Goal: Communication & Community: Connect with others

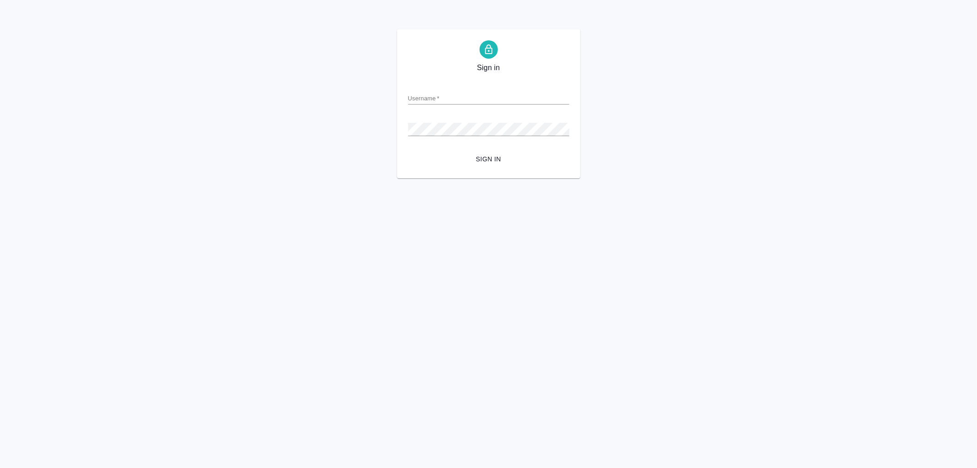
click at [467, 90] on div "Username   *" at bounding box center [488, 94] width 161 height 20
drag, startPoint x: 461, startPoint y: 106, endPoint x: 464, endPoint y: 95, distance: 10.8
click at [463, 104] on form "Username   * Password   * urlPath   * /Client/5a8b8ba06a9677013d349149/orders S…" at bounding box center [488, 122] width 161 height 90
click at [460, 89] on div "Username   *" at bounding box center [488, 94] width 161 height 20
click at [456, 103] on input "Username   *" at bounding box center [488, 98] width 161 height 13
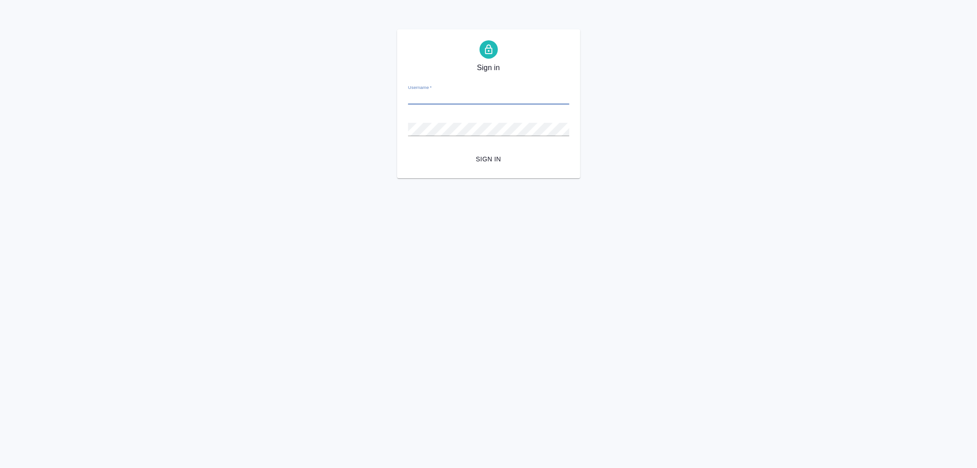
type input "arina.ivanova@awatera.com"
click at [408, 151] on button "Sign in" at bounding box center [488, 159] width 161 height 17
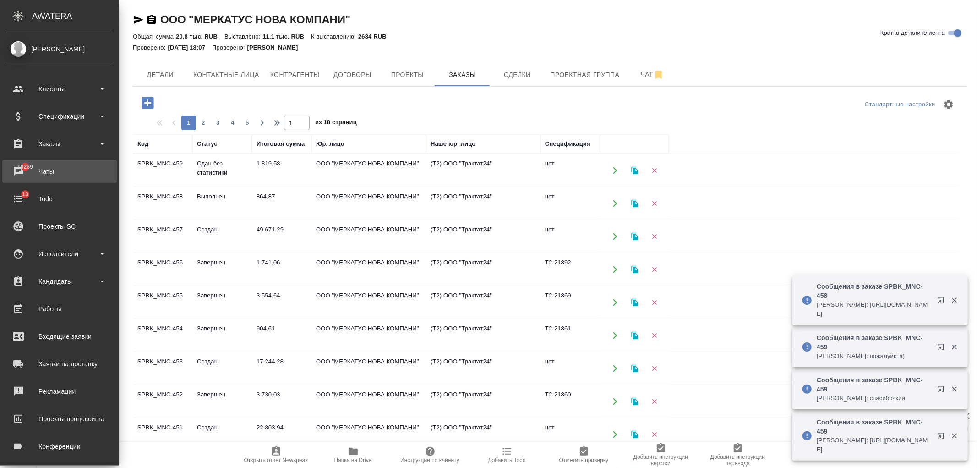
click at [62, 168] on div "Чаты" at bounding box center [59, 171] width 105 height 14
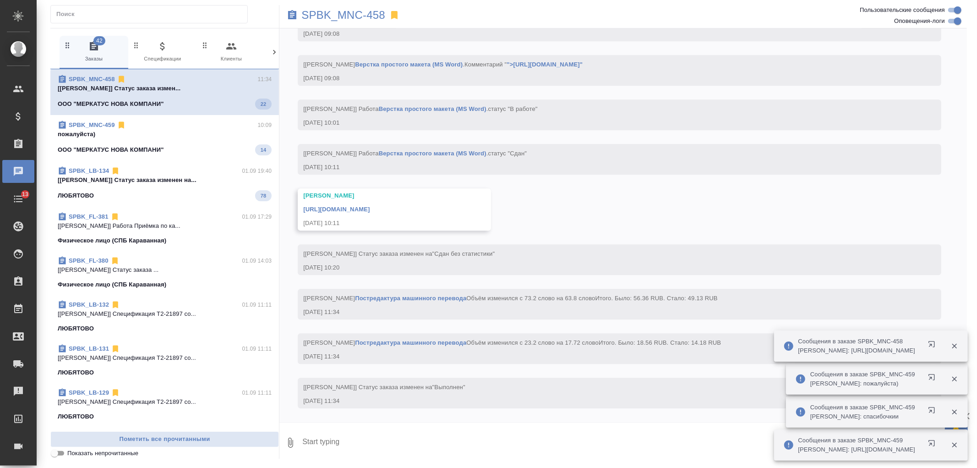
scroll to position [2250, 0]
click at [275, 49] on icon at bounding box center [274, 52] width 9 height 9
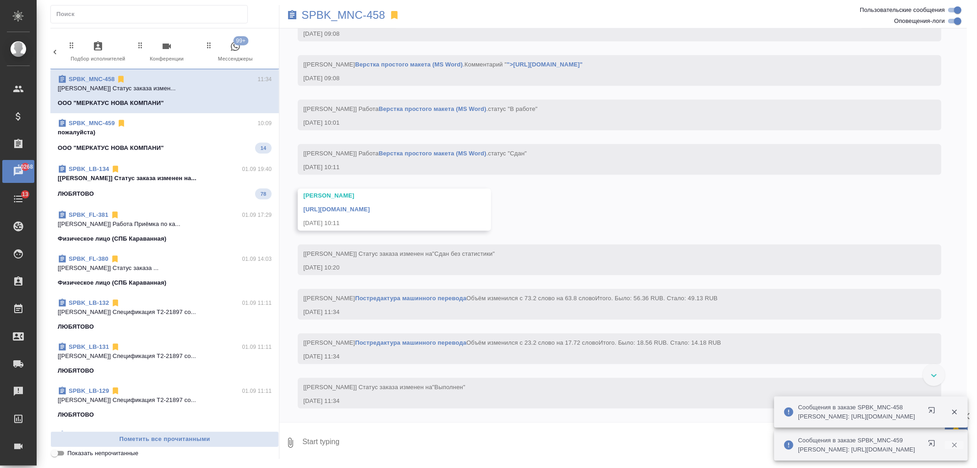
click at [955, 449] on icon "button" at bounding box center [955, 445] width 8 height 8
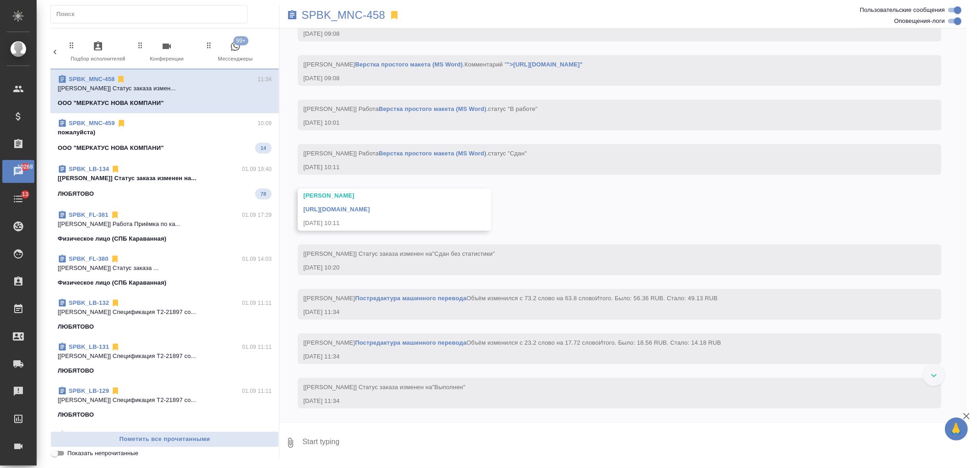
click at [243, 49] on span "99+ Мессенджеры" at bounding box center [235, 52] width 61 height 22
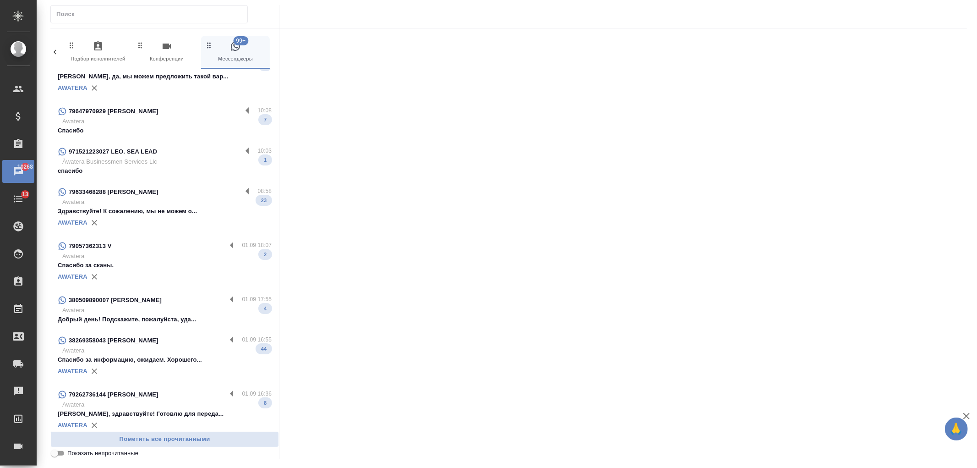
scroll to position [899, 0]
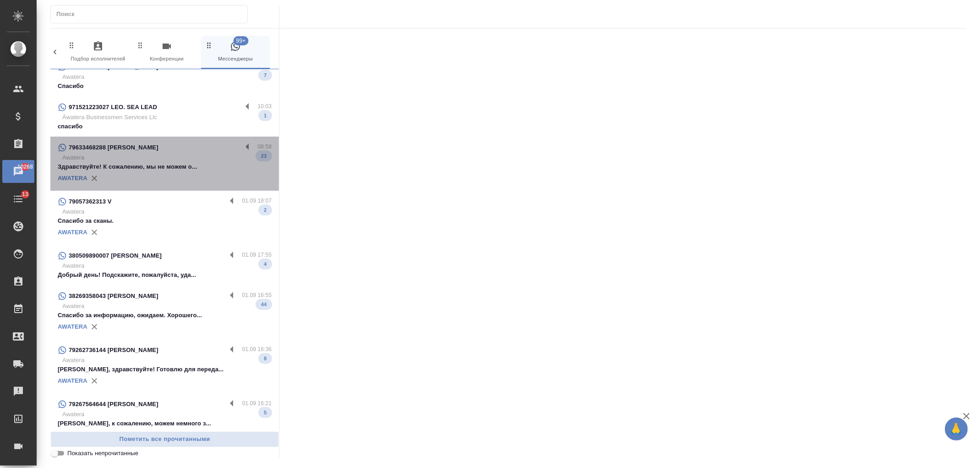
click at [179, 153] on p "Awatera" at bounding box center [166, 157] width 209 height 9
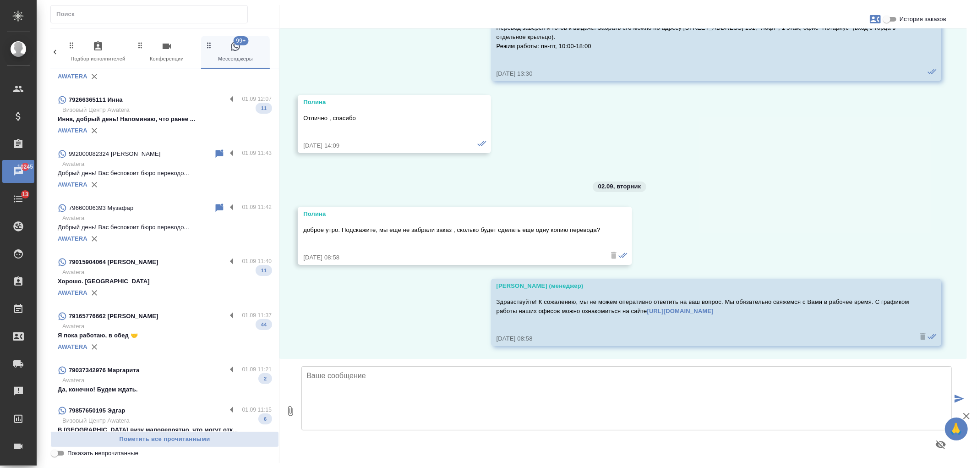
scroll to position [1898, 0]
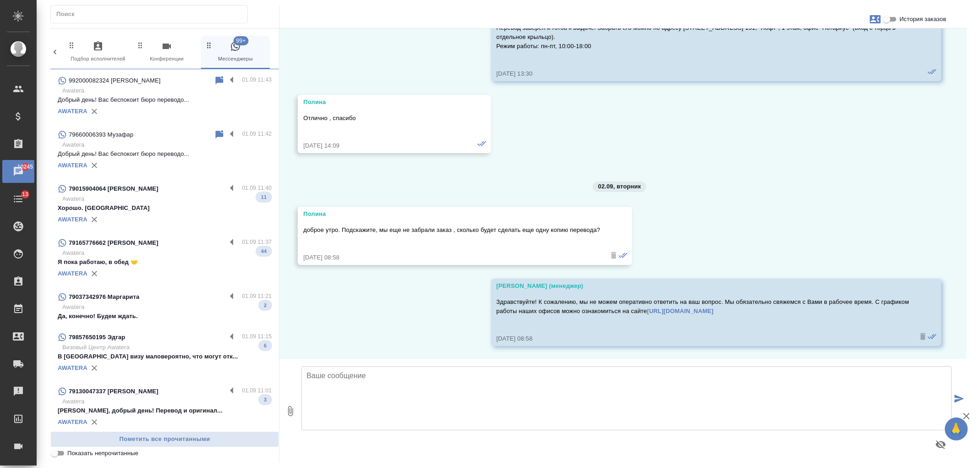
click at [137, 295] on p "79037342976 Маргарита" at bounding box center [104, 296] width 71 height 9
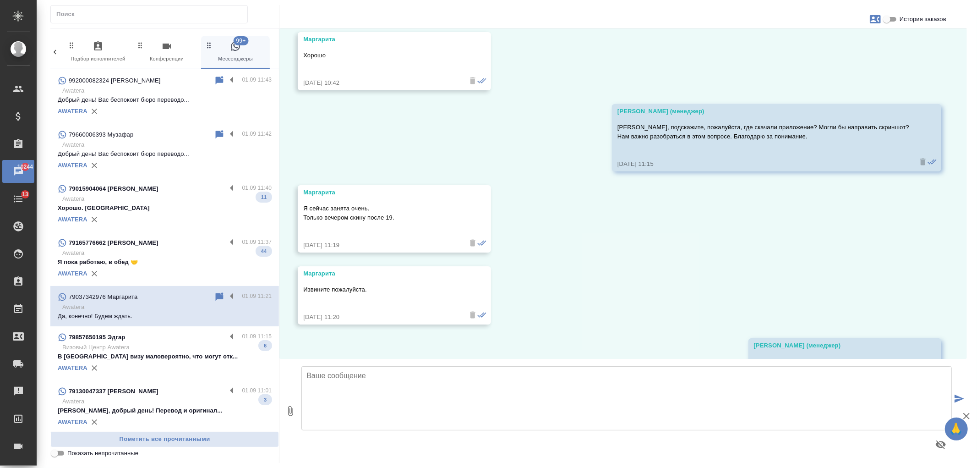
scroll to position [7086, 0]
